Goal: Information Seeking & Learning: Learn about a topic

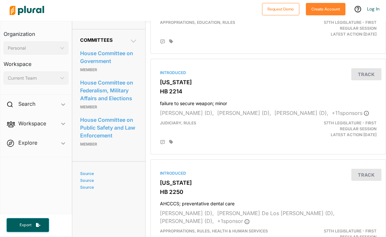
scroll to position [319, 0]
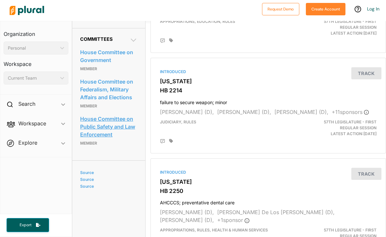
click at [110, 132] on link "House Committee on Public Safety and Law Enforcement" at bounding box center [108, 126] width 57 height 25
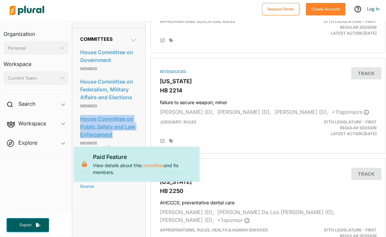
drag, startPoint x: 76, startPoint y: 121, endPoint x: 121, endPoint y: 141, distance: 48.9
click at [121, 141] on div "Committees House Committee on Government Member House Committee on Federalism, …" at bounding box center [108, 94] width 73 height 132
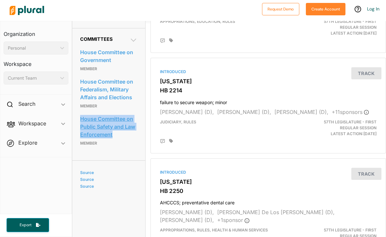
click at [121, 141] on body "Request Demo Create Account Log In Organization Personal ic_keyboard_arrow_down…" at bounding box center [193, 118] width 386 height 237
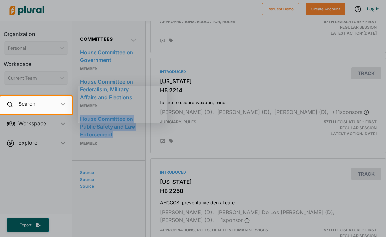
click at [121, 141] on div at bounding box center [193, 175] width 386 height 123
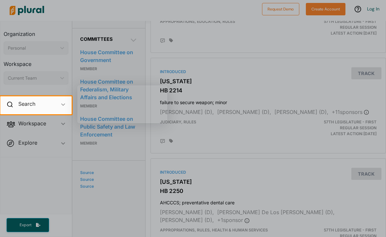
click at [124, 142] on div at bounding box center [193, 175] width 386 height 123
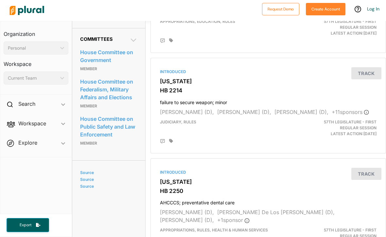
drag, startPoint x: 123, startPoint y: 138, endPoint x: 77, endPoint y: 109, distance: 53.6
